Goal: Transaction & Acquisition: Obtain resource

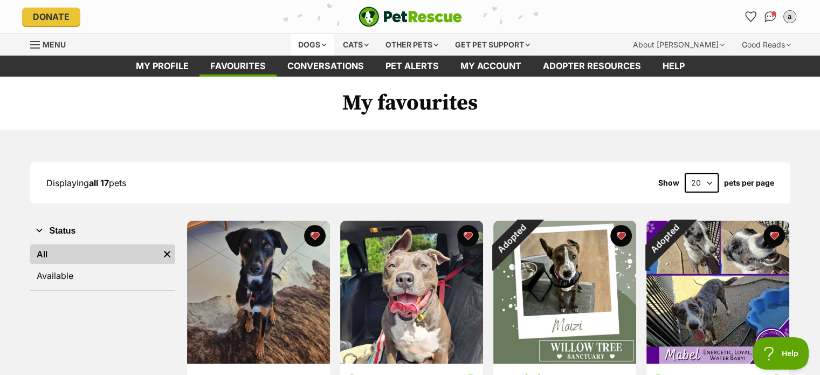
click at [309, 46] on div "Dogs" at bounding box center [312, 45] width 43 height 22
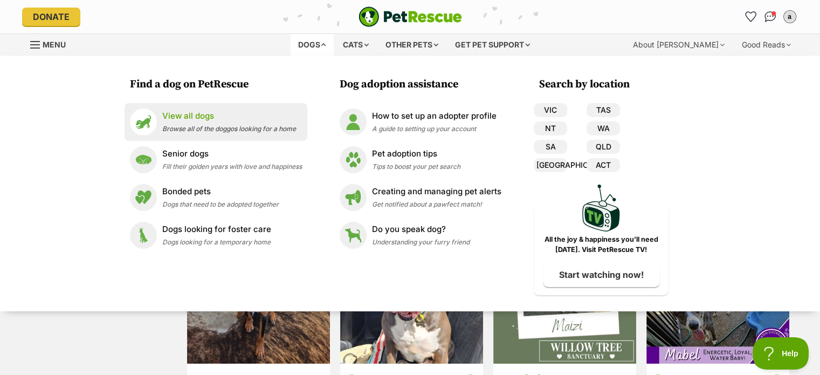
click at [164, 111] on p "View all dogs" at bounding box center [229, 116] width 134 height 12
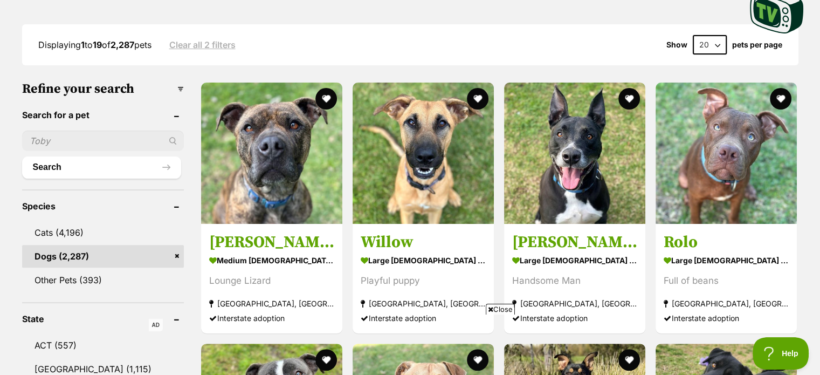
scroll to position [270, 0]
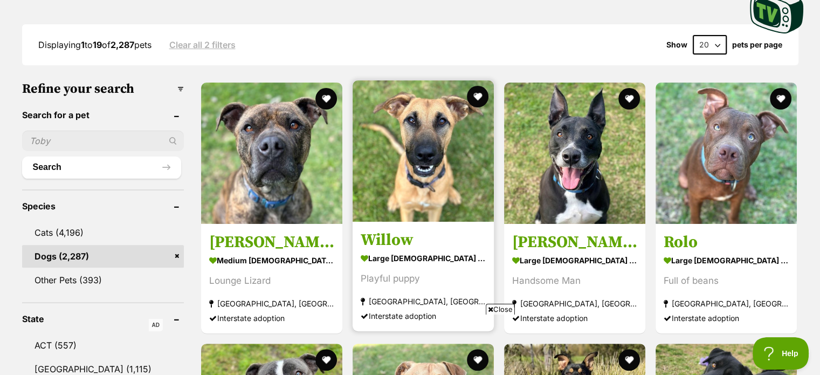
click at [469, 180] on img at bounding box center [423, 150] width 141 height 141
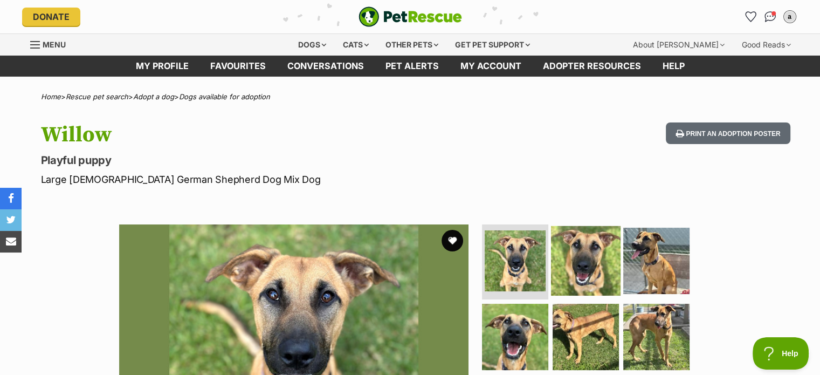
click at [575, 239] on img at bounding box center [586, 260] width 70 height 70
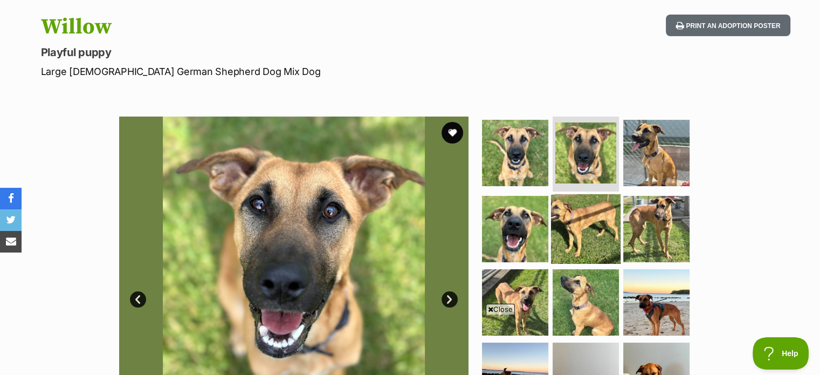
click at [569, 232] on img at bounding box center [586, 229] width 70 height 70
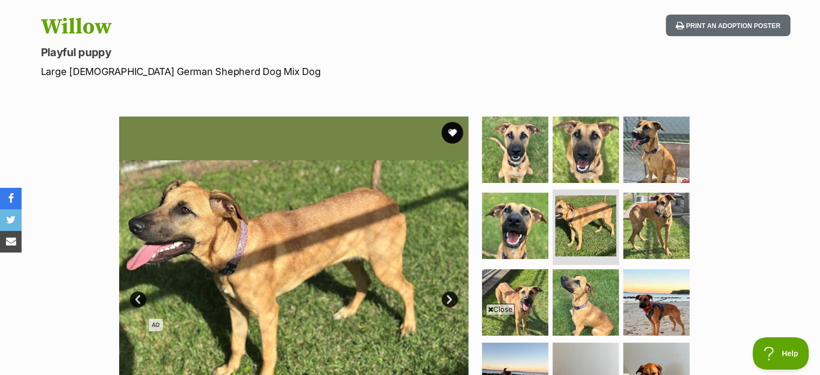
click at [496, 306] on span "Close" at bounding box center [500, 308] width 29 height 11
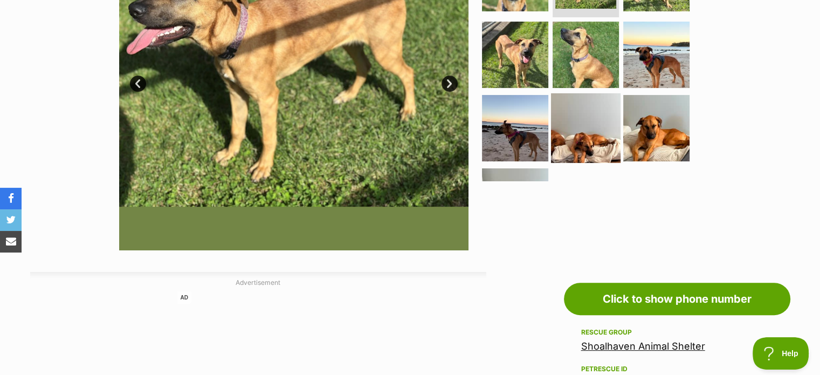
scroll to position [93, 0]
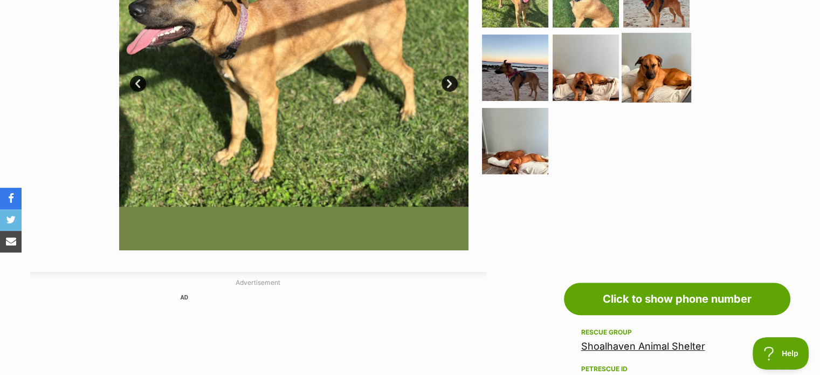
click at [651, 78] on img at bounding box center [656, 68] width 70 height 70
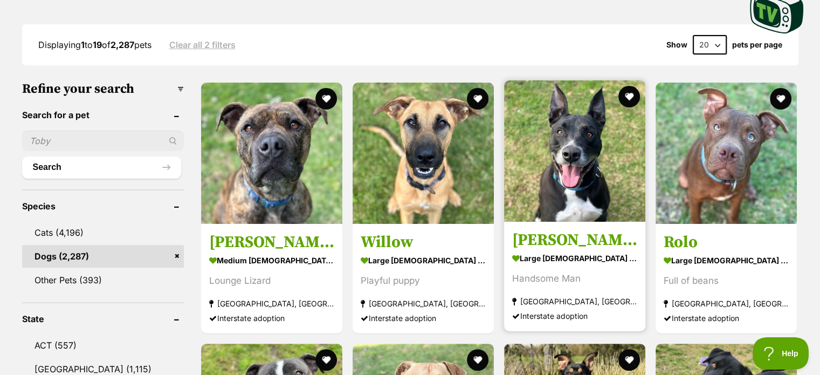
click at [559, 191] on img at bounding box center [574, 150] width 141 height 141
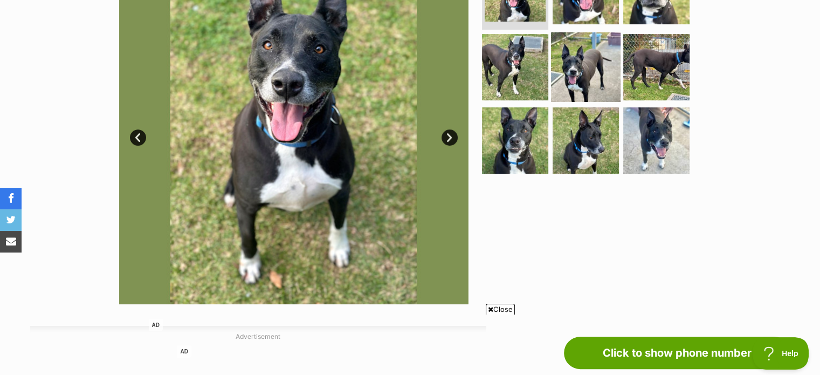
scroll to position [162, 0]
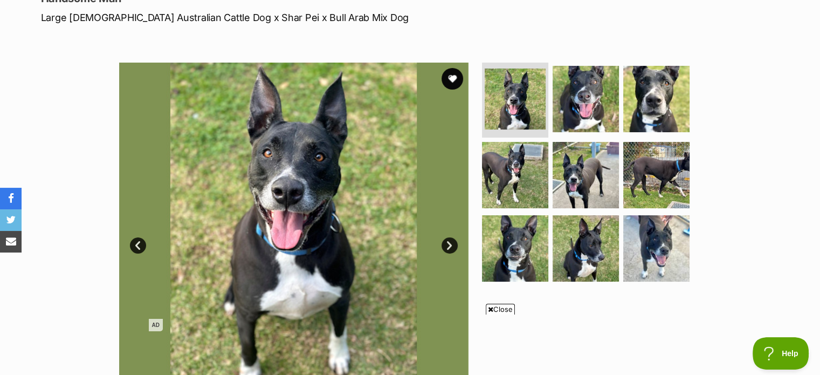
click at [489, 309] on icon at bounding box center [490, 309] width 5 height 7
click at [580, 105] on img at bounding box center [586, 99] width 70 height 70
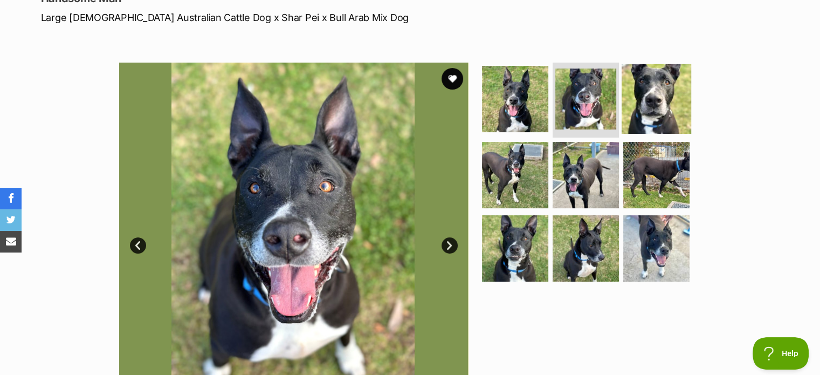
click at [656, 94] on img at bounding box center [656, 99] width 70 height 70
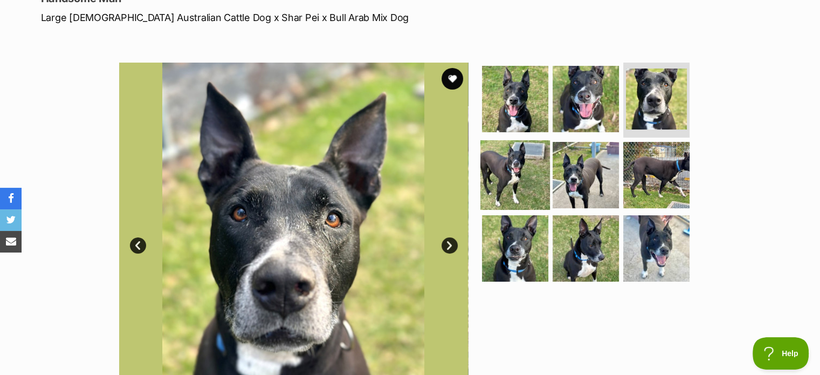
click at [506, 183] on img at bounding box center [515, 175] width 70 height 70
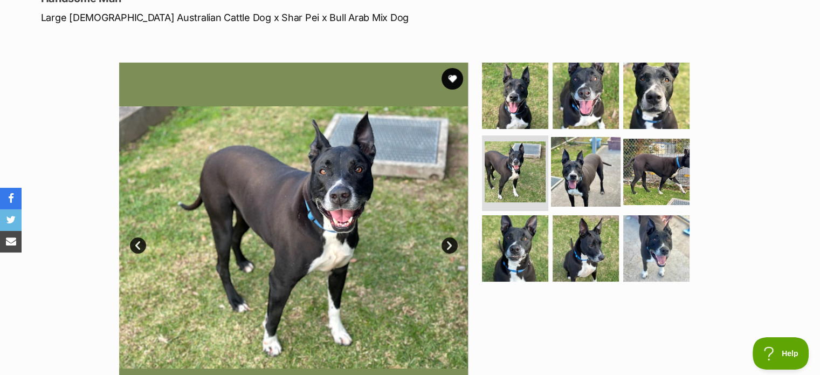
click at [565, 183] on img at bounding box center [586, 172] width 70 height 70
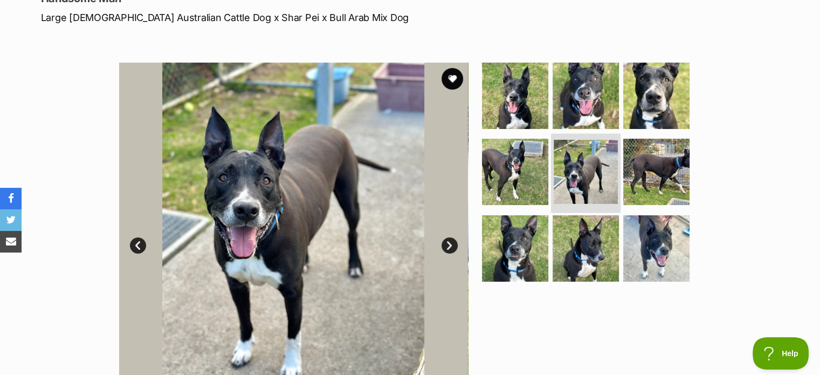
click at [565, 183] on img at bounding box center [586, 172] width 64 height 64
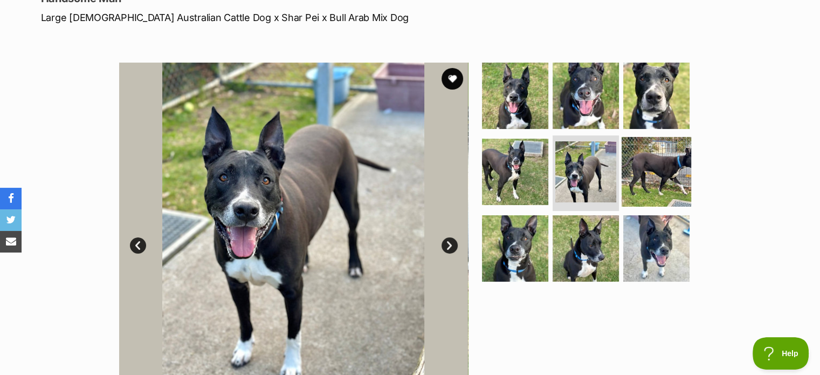
click at [632, 174] on img at bounding box center [656, 172] width 70 height 70
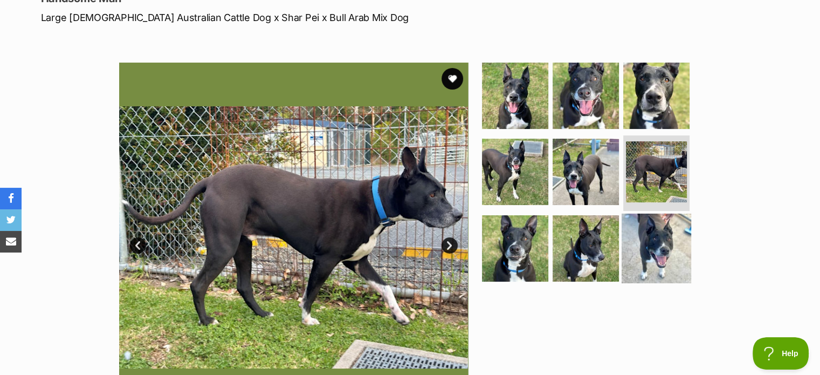
click at [666, 245] on img at bounding box center [656, 248] width 70 height 70
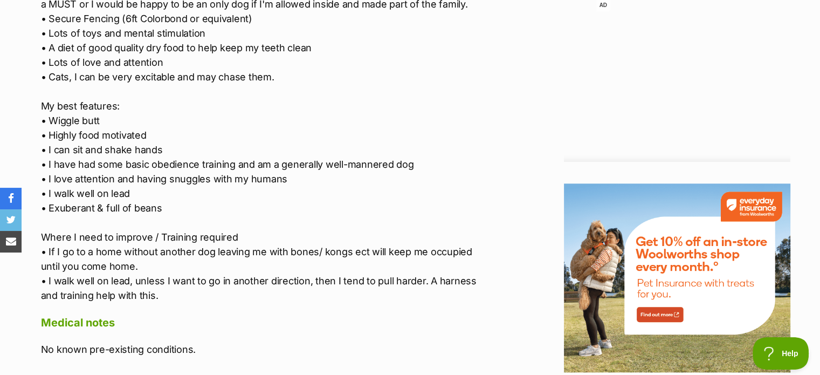
scroll to position [1240, 0]
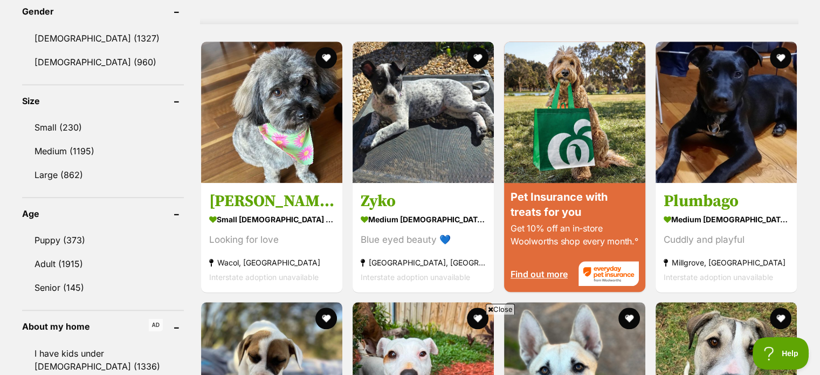
scroll to position [884, 0]
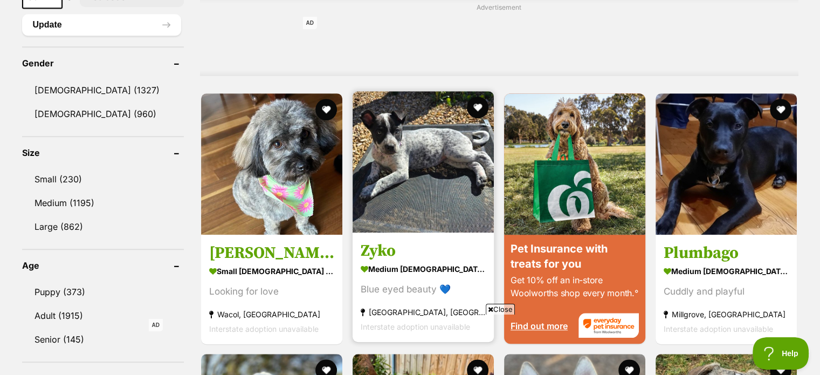
click at [451, 174] on img at bounding box center [423, 161] width 141 height 141
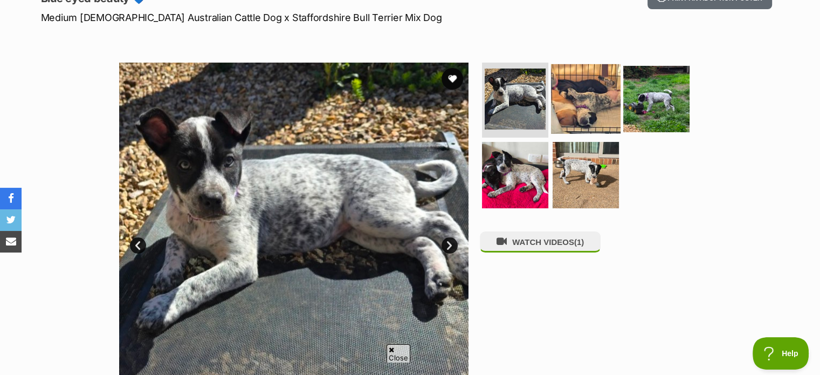
click at [567, 103] on img at bounding box center [586, 99] width 70 height 70
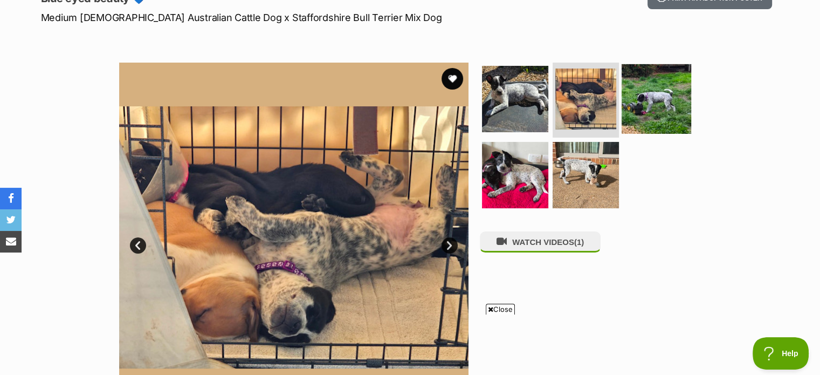
click at [640, 111] on img at bounding box center [656, 99] width 70 height 70
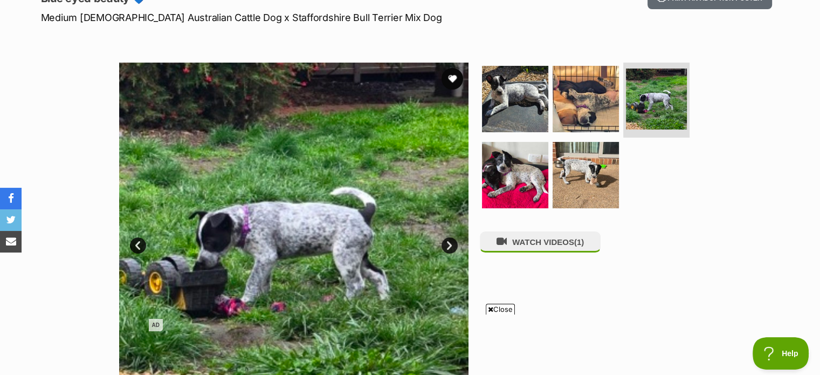
click at [505, 308] on span "Close" at bounding box center [500, 308] width 29 height 11
click at [505, 190] on img at bounding box center [515, 175] width 70 height 70
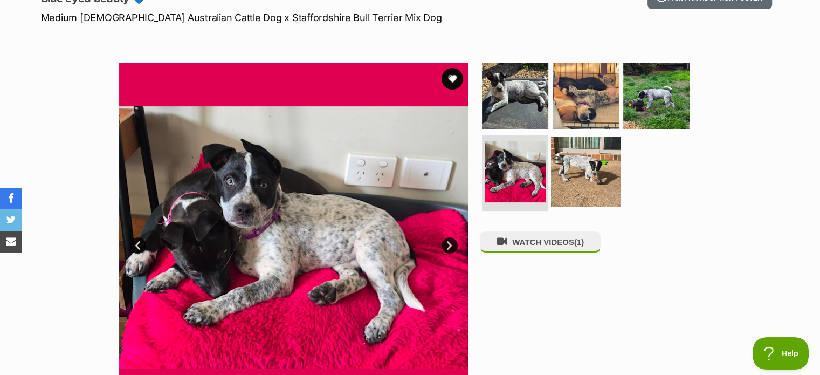
click at [569, 174] on img at bounding box center [586, 172] width 70 height 70
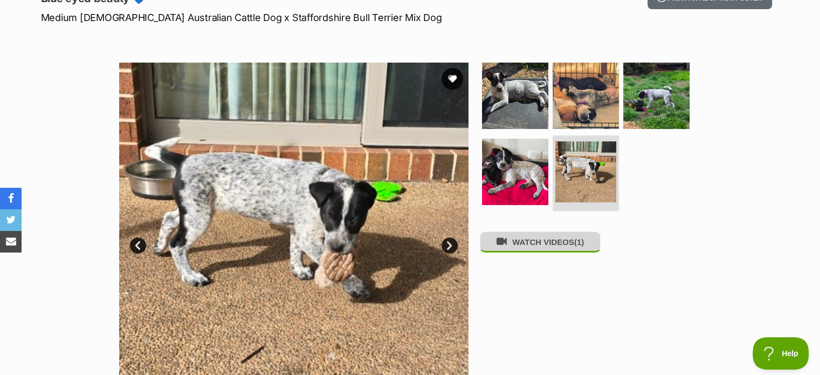
click at [536, 247] on button "WATCH VIDEOS (1)" at bounding box center [540, 241] width 121 height 21
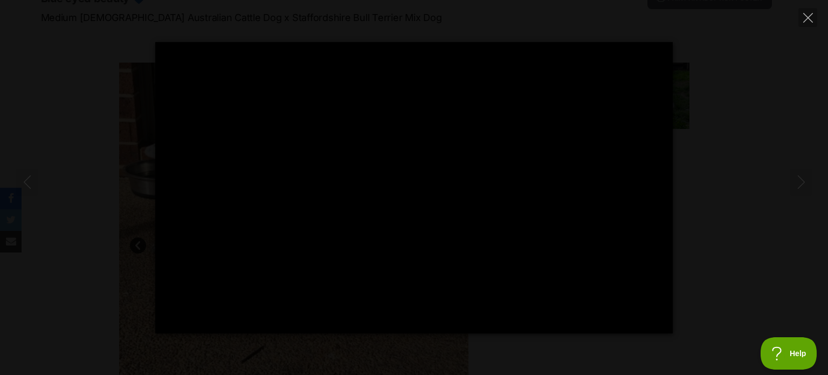
click at [718, 220] on div "Pause Play % buffered 00:00 -00:02 Unmute Mute Disable captions Enable captions…" at bounding box center [414, 187] width 828 height 291
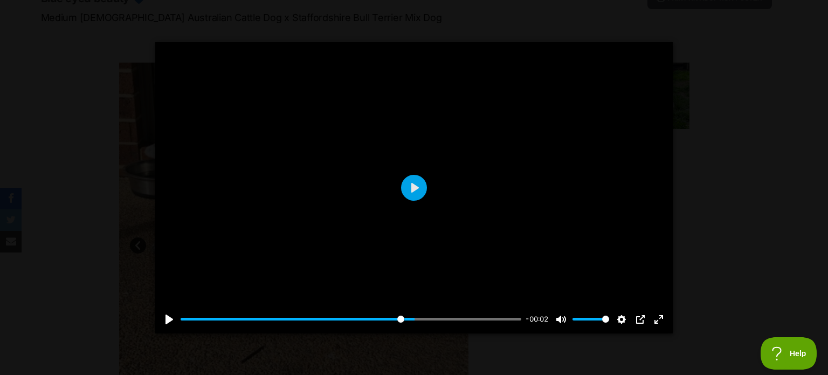
type input "68.6"
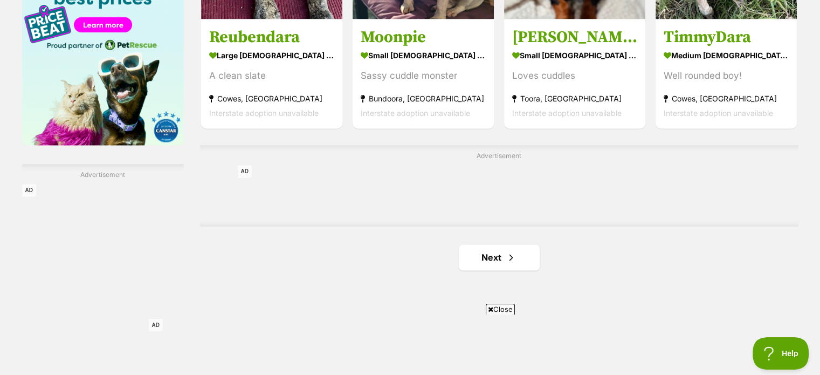
scroll to position [1854, 0]
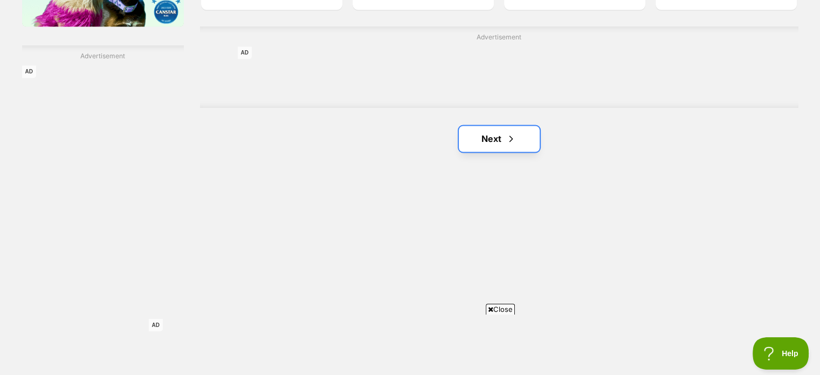
click at [459, 137] on link "Next" at bounding box center [499, 139] width 81 height 26
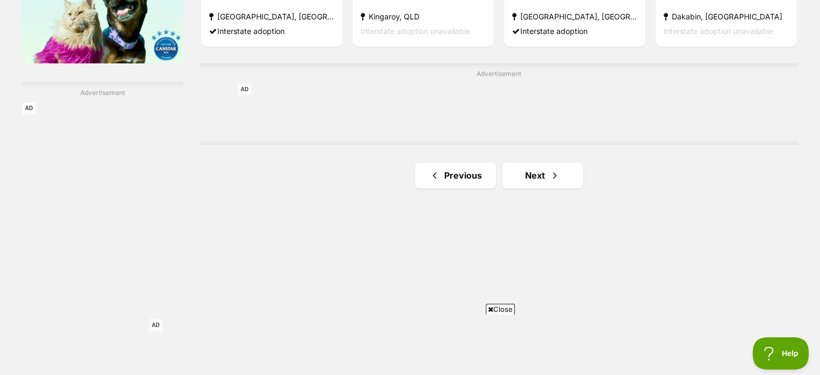
scroll to position [1833, 0]
